Goal: Information Seeking & Learning: Compare options

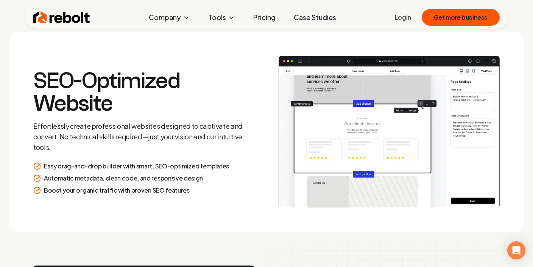
scroll to position [967, 0]
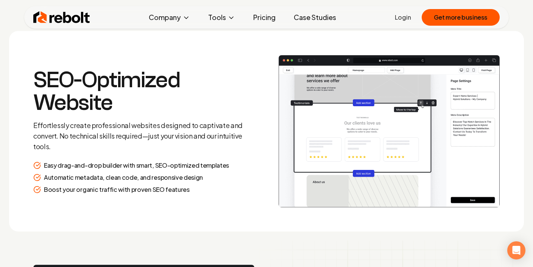
click at [263, 17] on link "Pricing" at bounding box center [264, 17] width 34 height 15
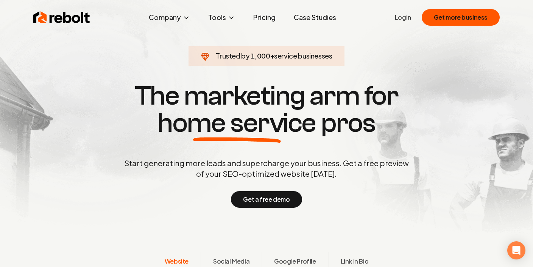
click at [261, 17] on link "Pricing" at bounding box center [264, 17] width 34 height 15
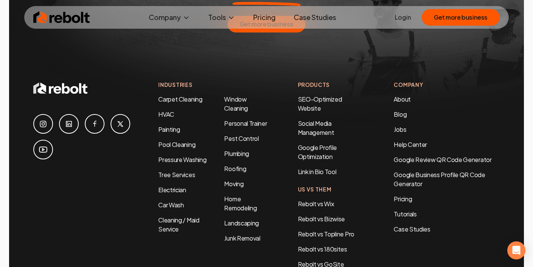
scroll to position [1419, 0]
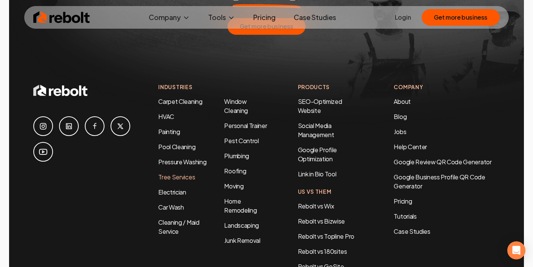
click at [176, 173] on link "Tree Services" at bounding box center [176, 177] width 37 height 8
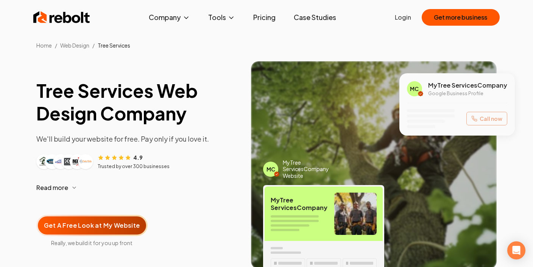
click at [261, 18] on link "Pricing" at bounding box center [264, 17] width 34 height 15
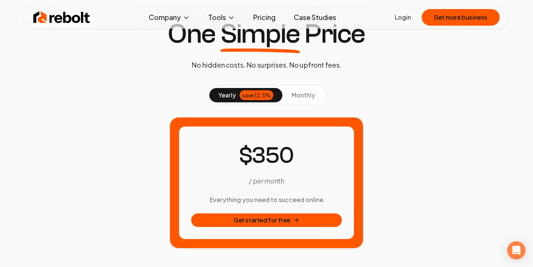
scroll to position [5, 0]
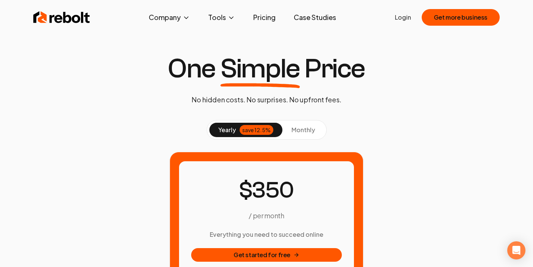
click at [301, 129] on span "monthly" at bounding box center [302, 130] width 23 height 8
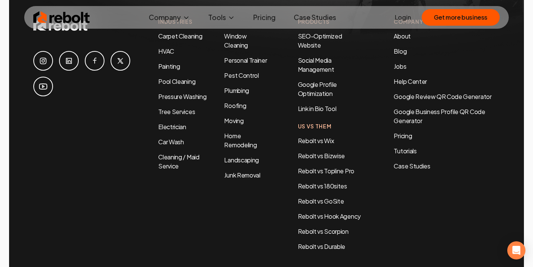
scroll to position [1487, 0]
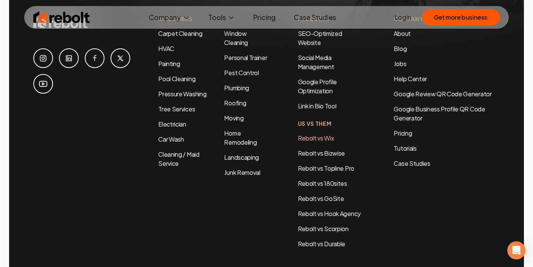
click at [313, 134] on link "Rebolt vs Wix" at bounding box center [316, 138] width 36 height 8
